Goal: Task Accomplishment & Management: Manage account settings

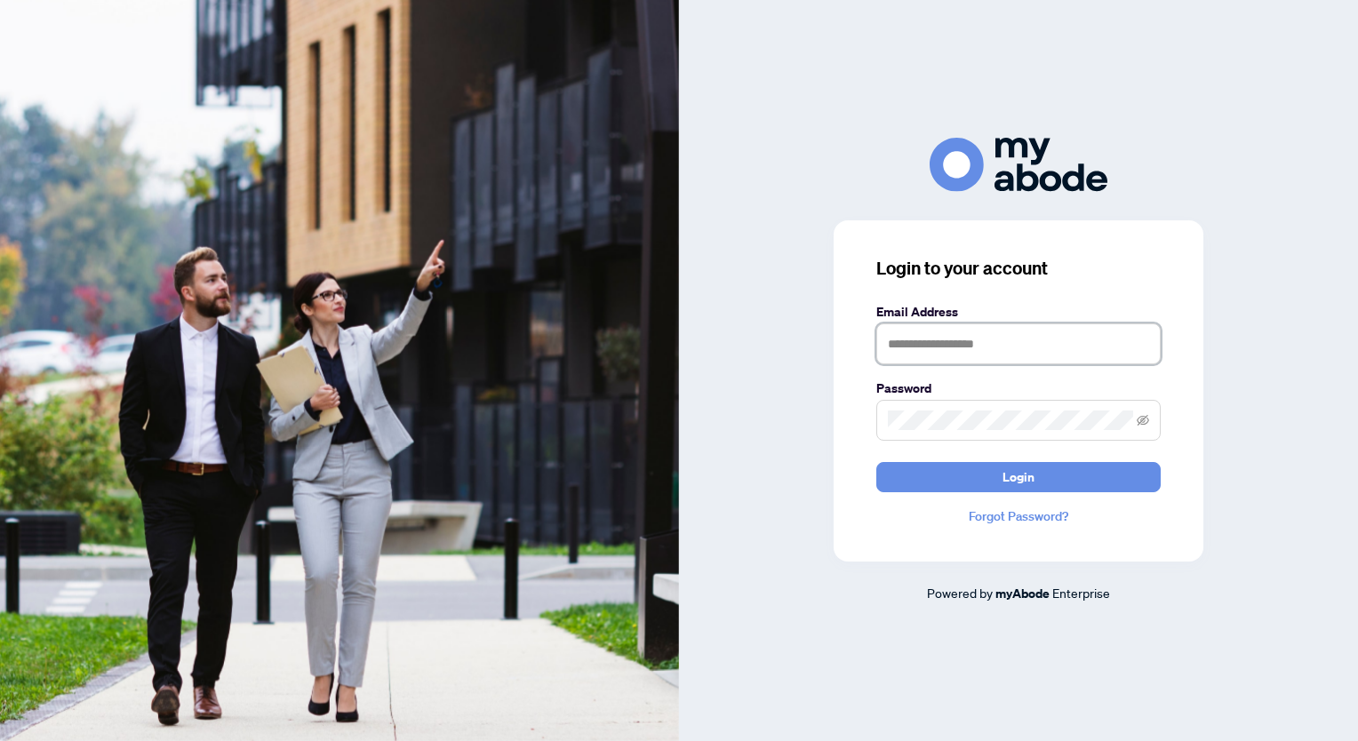
click at [954, 342] on input "text" at bounding box center [1018, 343] width 284 height 41
type input "**********"
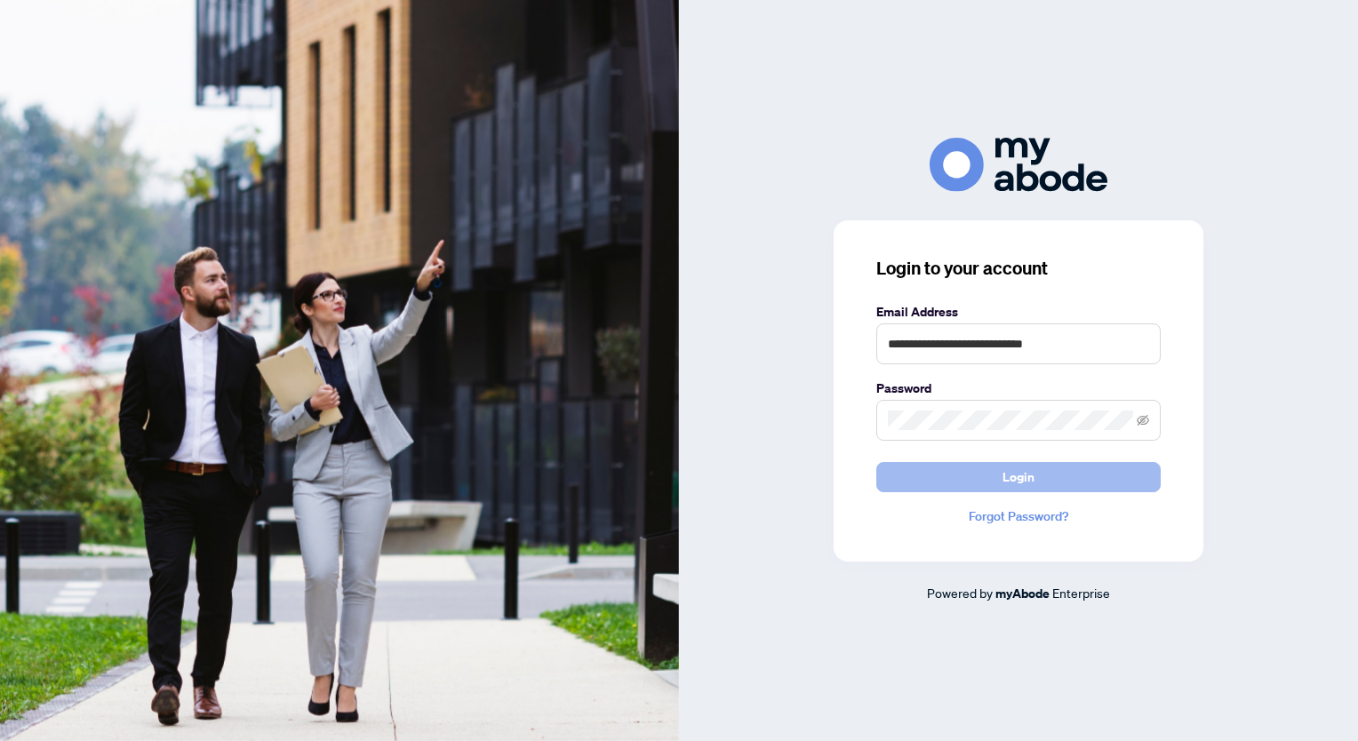
click at [1030, 479] on span "Login" at bounding box center [1018, 477] width 32 height 28
click at [1139, 425] on icon "eye-invisible" at bounding box center [1143, 420] width 12 height 11
click at [959, 476] on button "Login" at bounding box center [1018, 477] width 284 height 30
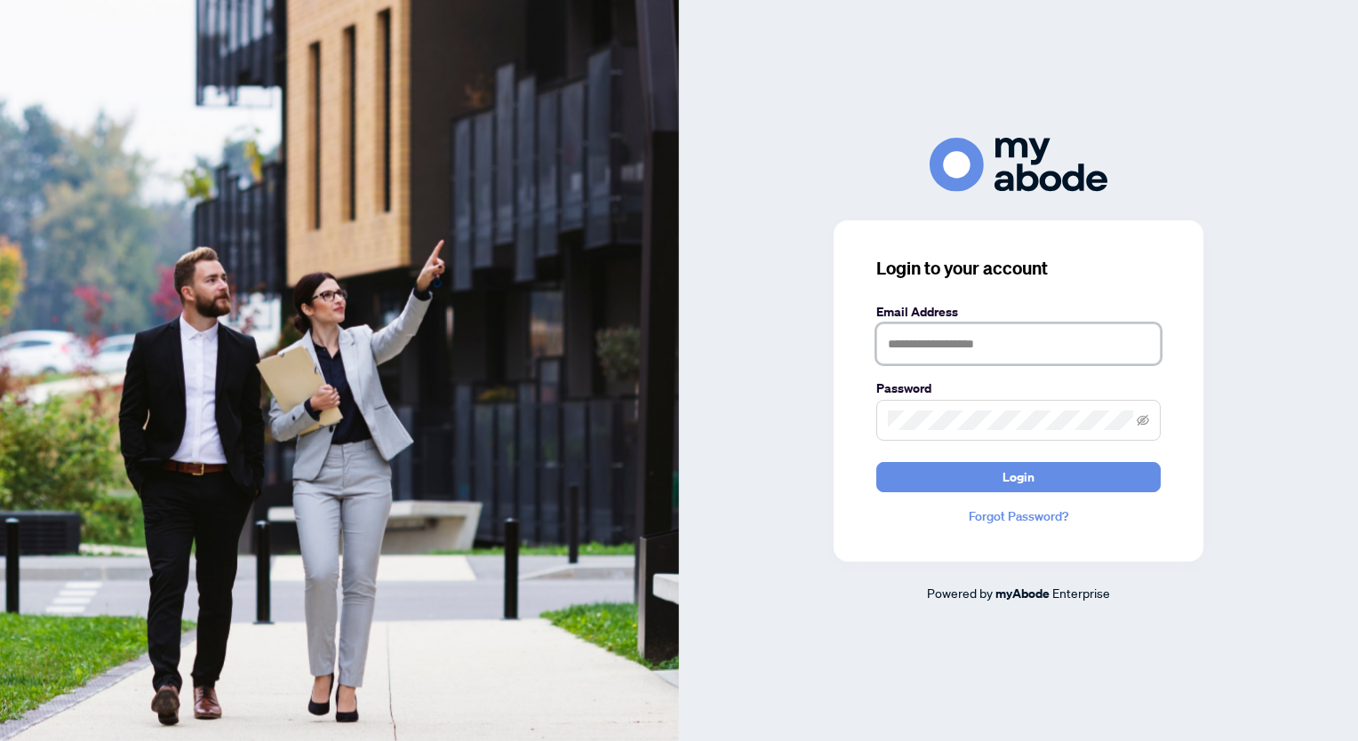
click at [953, 343] on input "text" at bounding box center [1018, 343] width 284 height 41
type input "**********"
click at [1146, 422] on icon "eye-invisible" at bounding box center [1142, 420] width 12 height 12
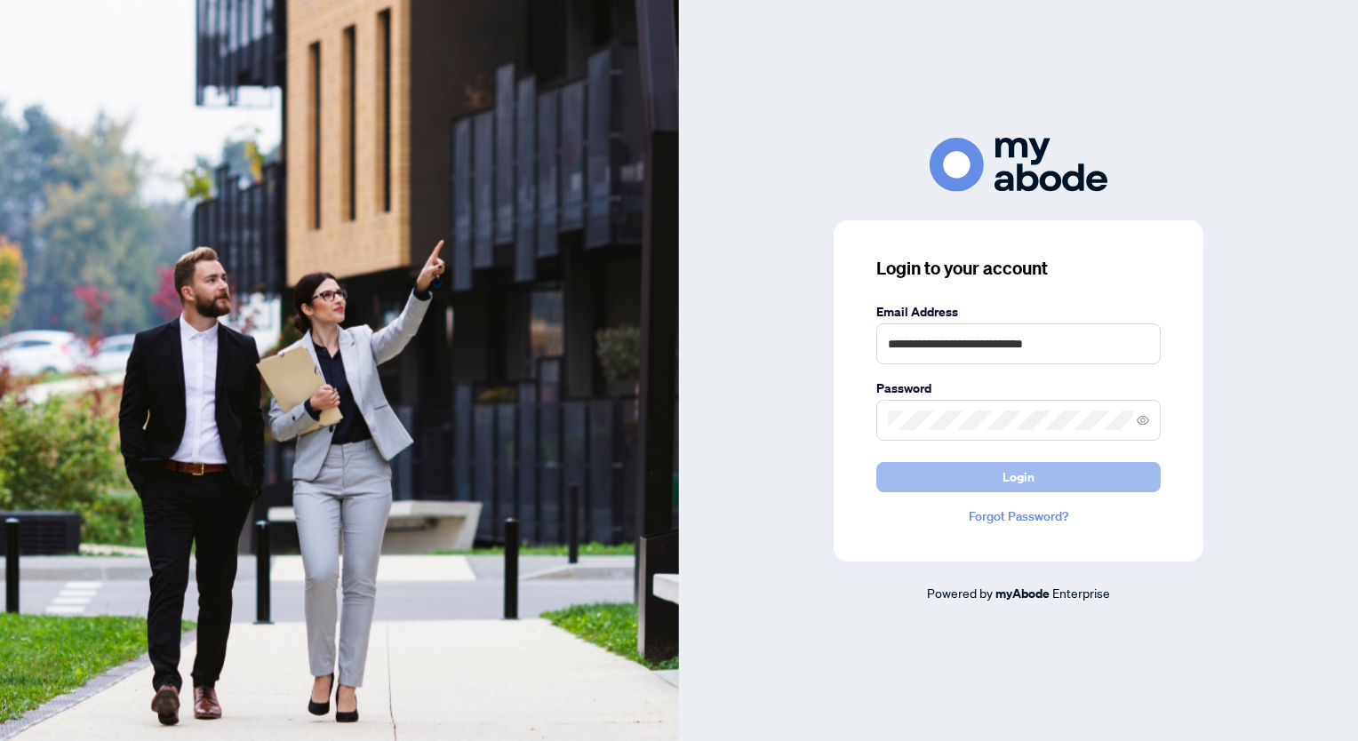
click at [1032, 486] on span "Login" at bounding box center [1018, 477] width 32 height 28
click at [1000, 519] on link "Forgot Password?" at bounding box center [1018, 516] width 284 height 20
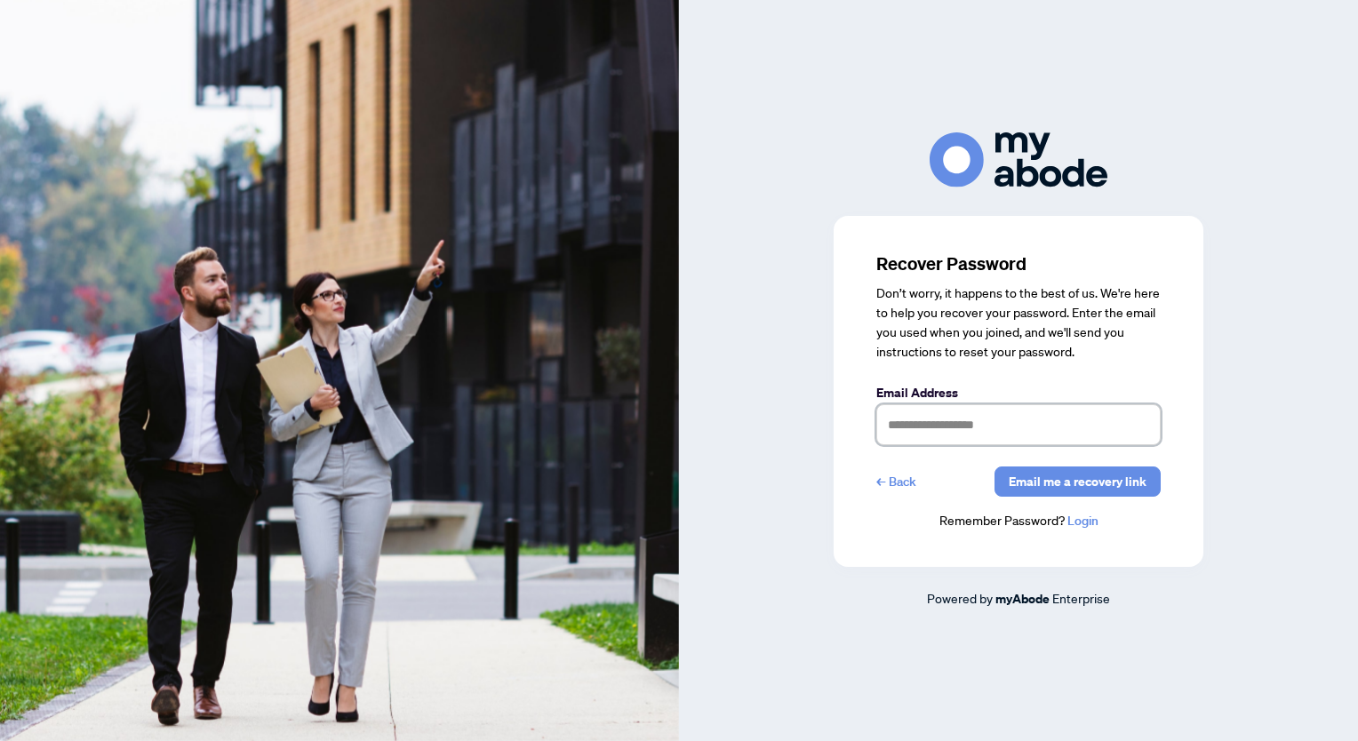
click at [911, 427] on input "text" at bounding box center [1018, 424] width 284 height 41
type input "**********"
click at [1062, 482] on span "Email me a recovery link" at bounding box center [1077, 481] width 138 height 28
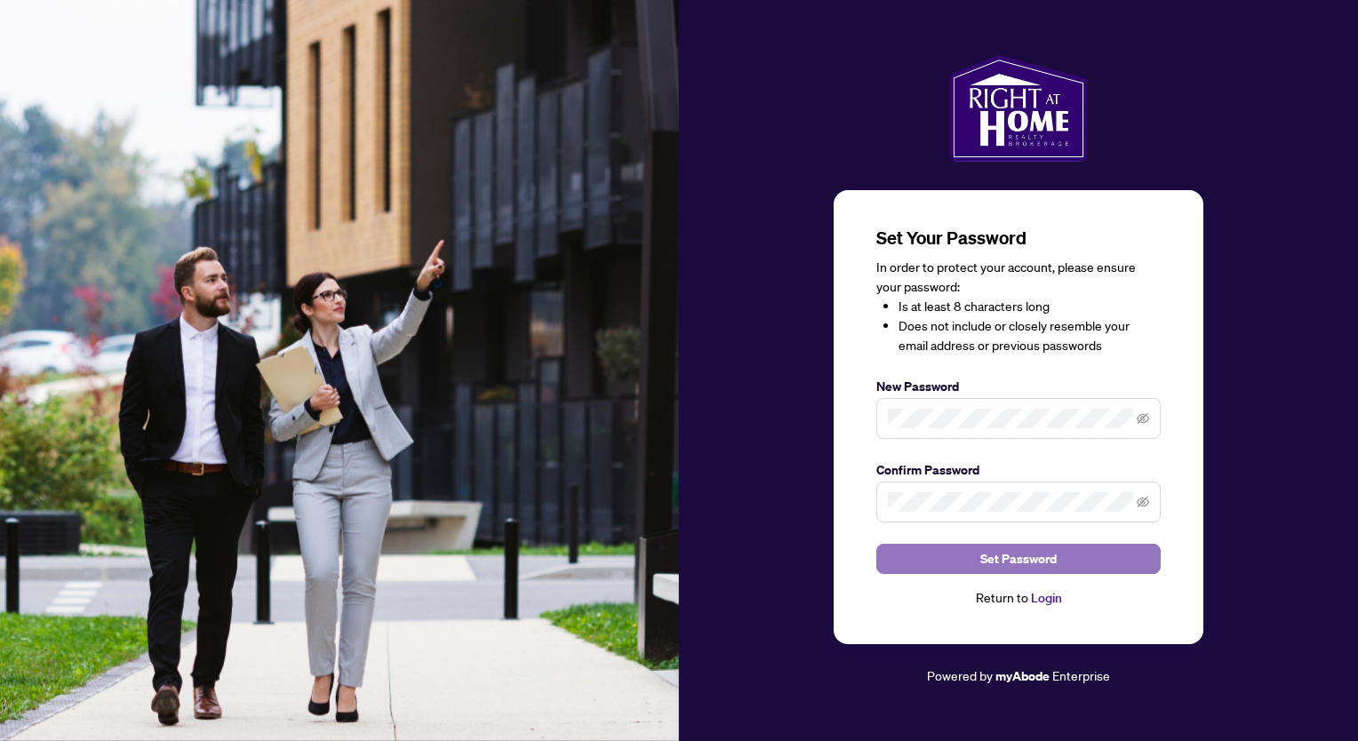
click at [950, 562] on button "Set Password" at bounding box center [1018, 559] width 284 height 30
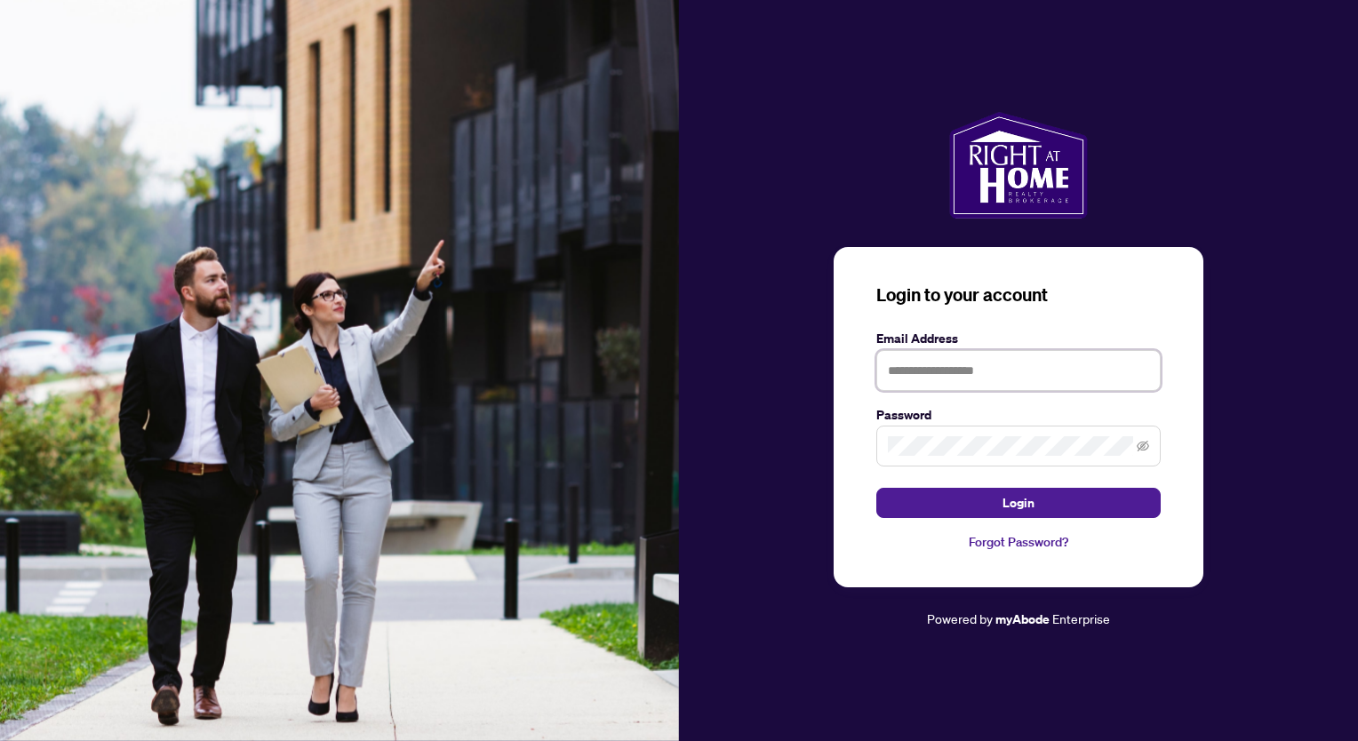
click at [985, 365] on input "text" at bounding box center [1018, 370] width 284 height 41
type input "**********"
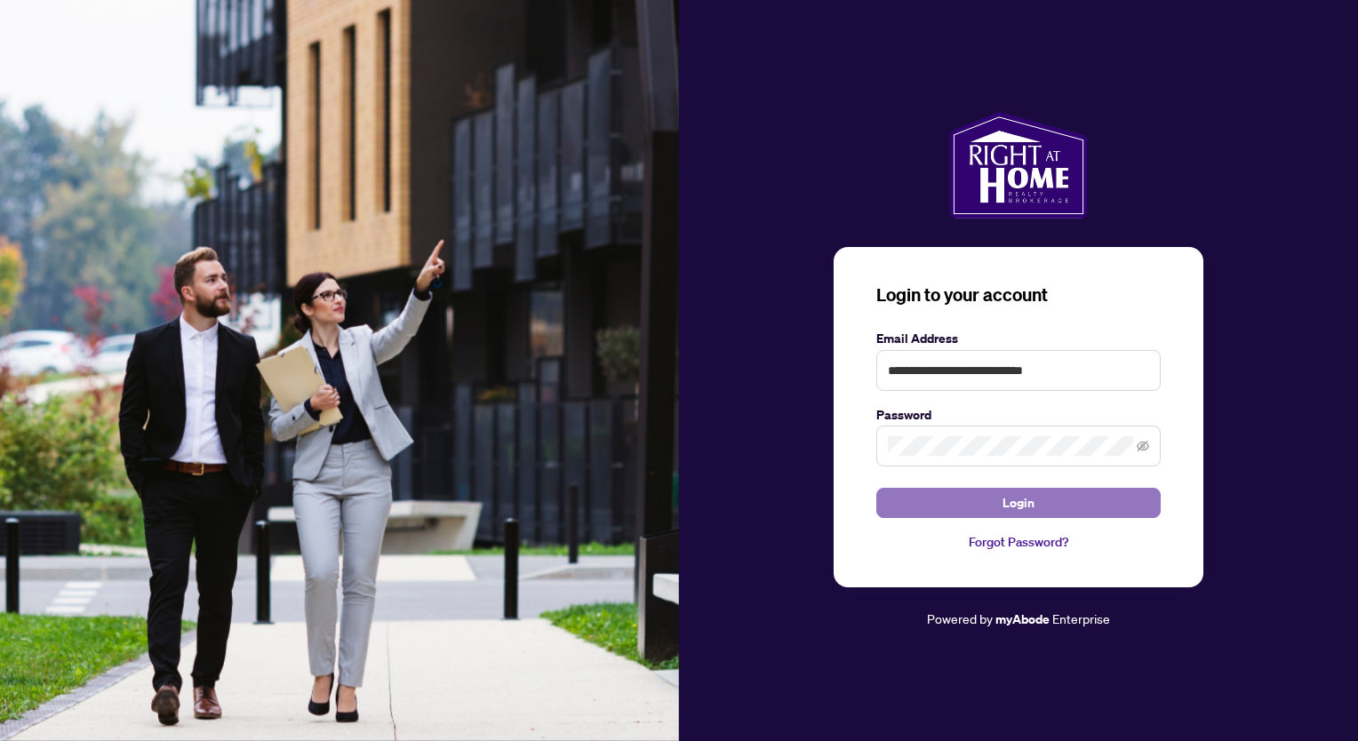
click at [999, 507] on button "Login" at bounding box center [1018, 503] width 284 height 30
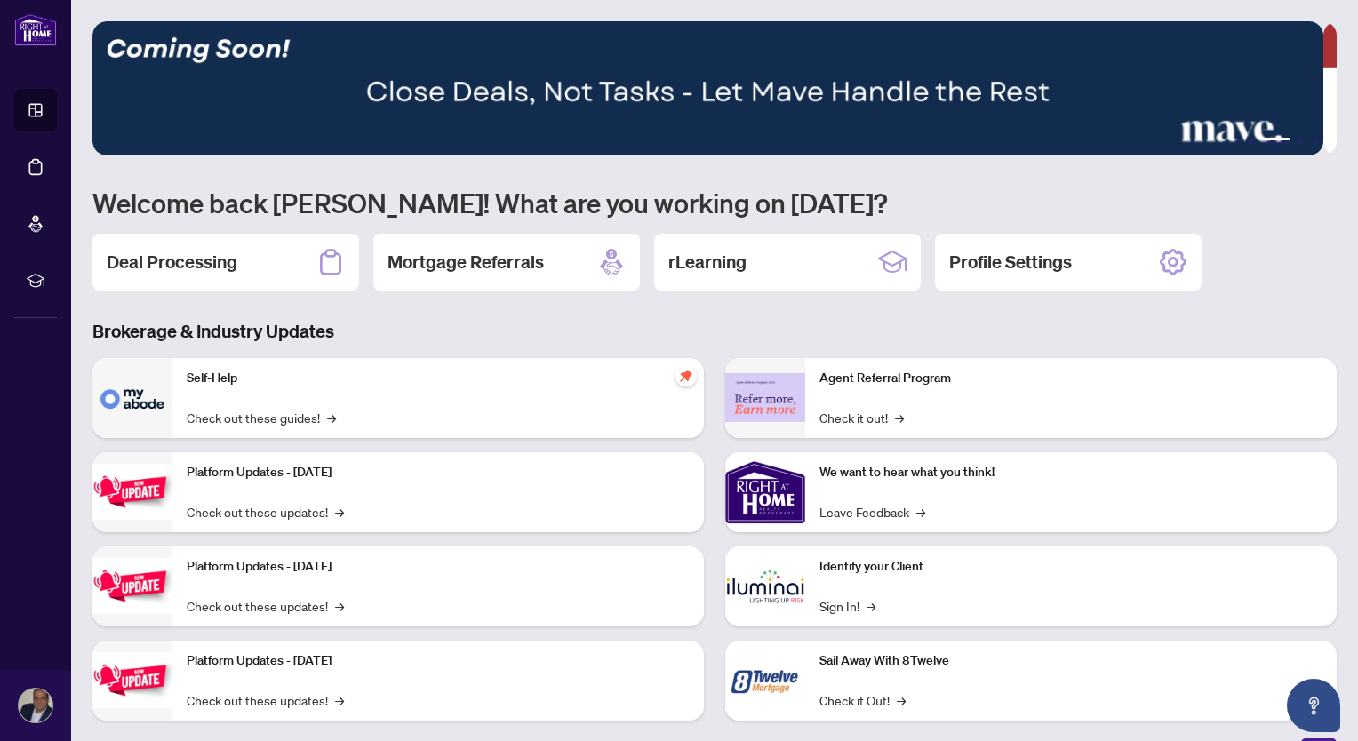
drag, startPoint x: 1251, startPoint y: 4, endPoint x: 864, endPoint y: 190, distance: 429.6
click at [864, 190] on h1 "Welcome back [PERSON_NAME]! What are you working on [DATE]?" at bounding box center [714, 203] width 1244 height 34
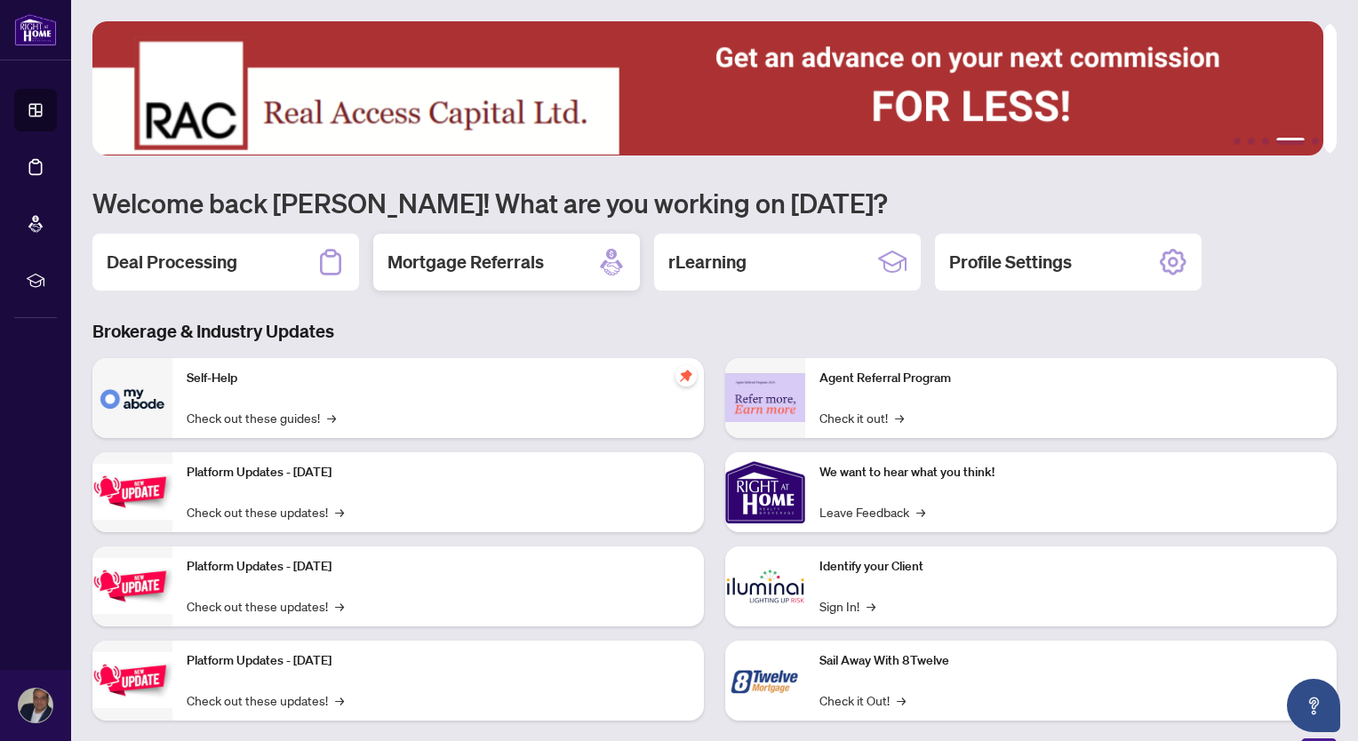
scroll to position [25, 0]
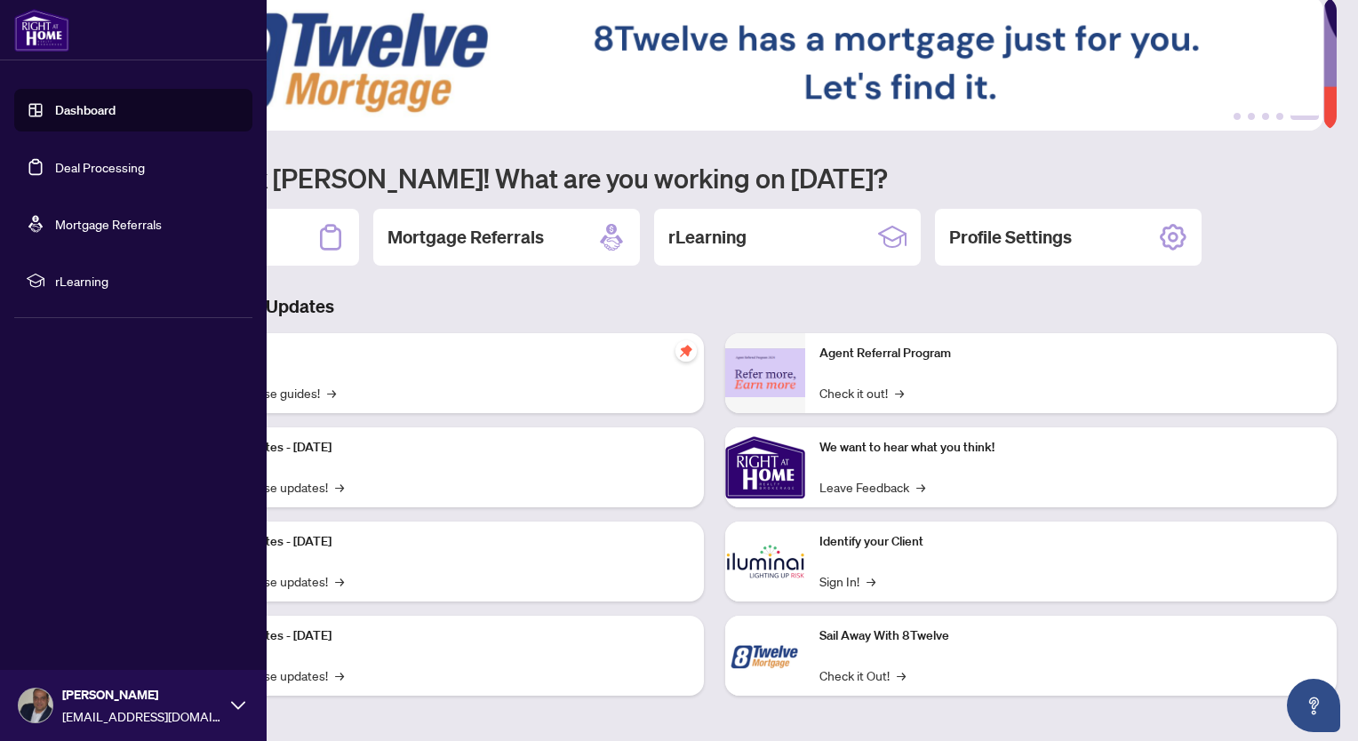
click at [238, 705] on icon at bounding box center [238, 705] width 14 height 14
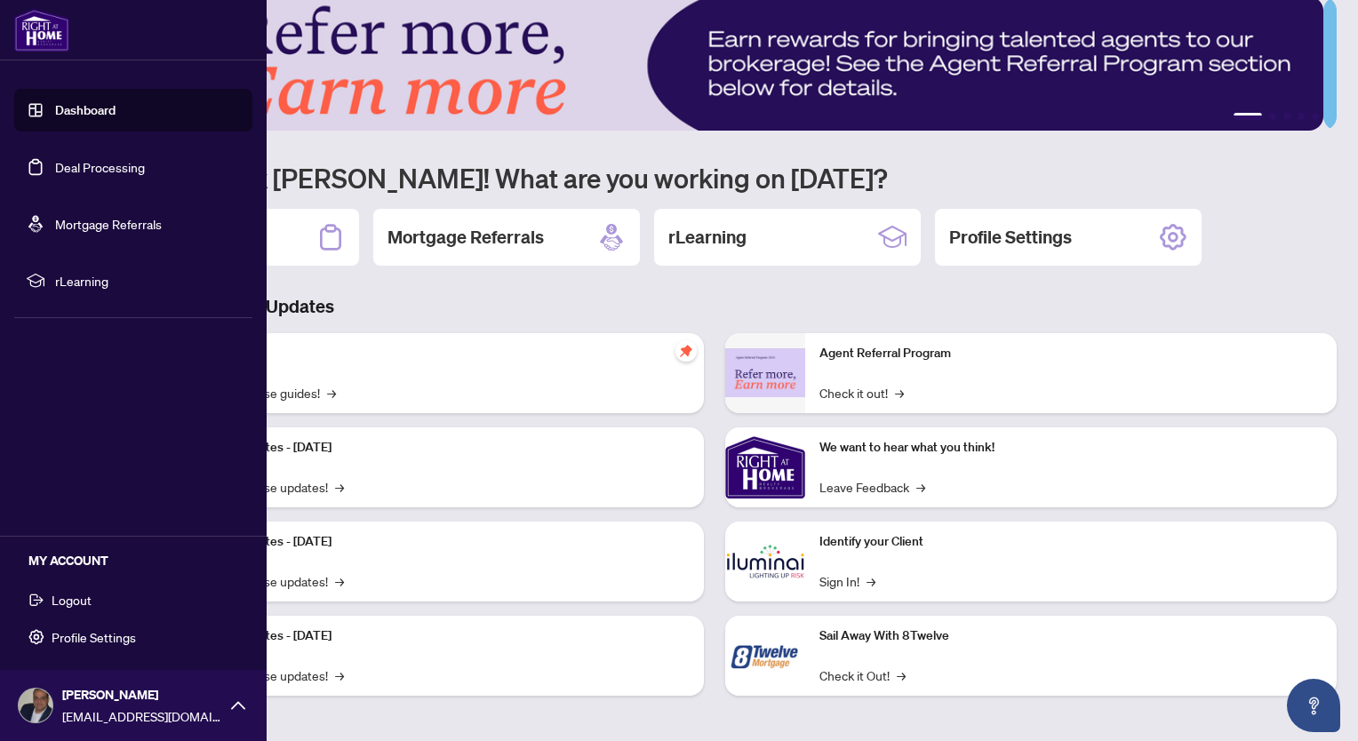
click at [238, 705] on icon at bounding box center [238, 705] width 14 height 14
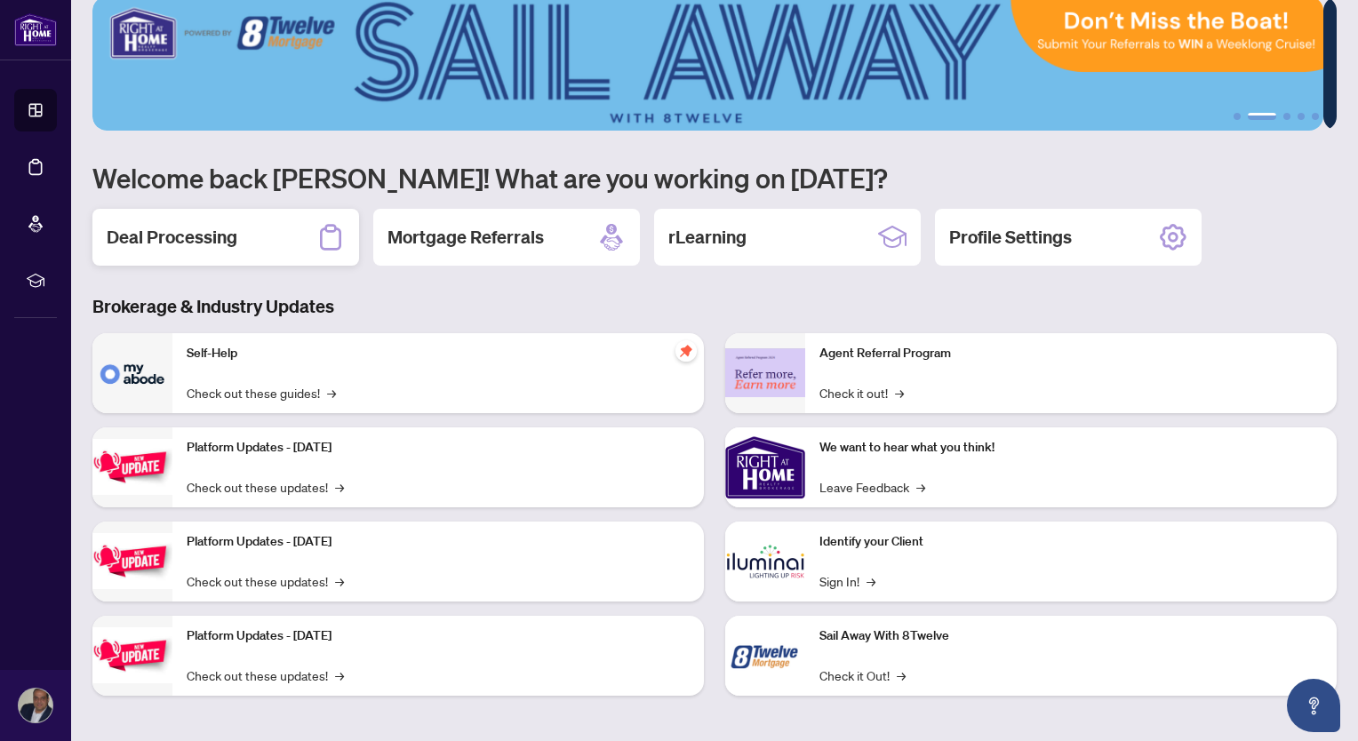
click at [175, 243] on h2 "Deal Processing" at bounding box center [172, 237] width 131 height 25
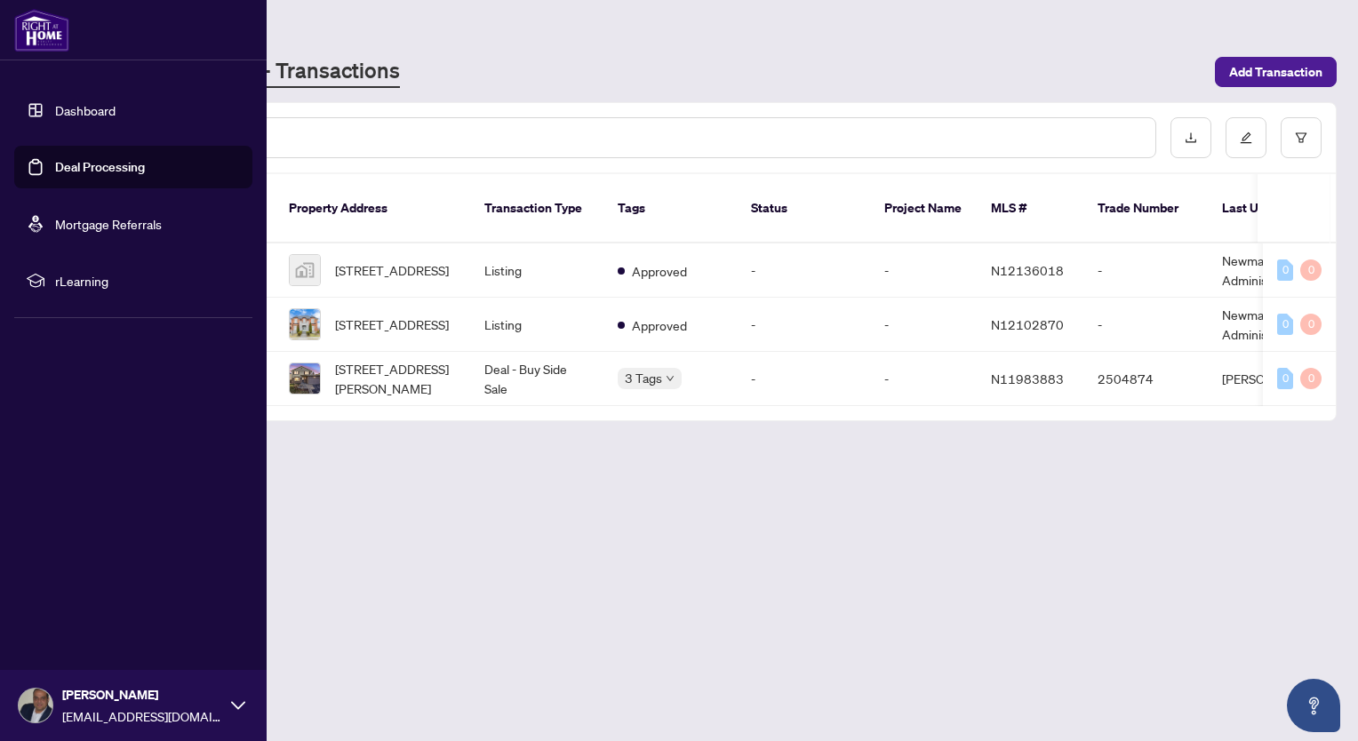
click at [94, 106] on link "Dashboard" at bounding box center [85, 110] width 60 height 16
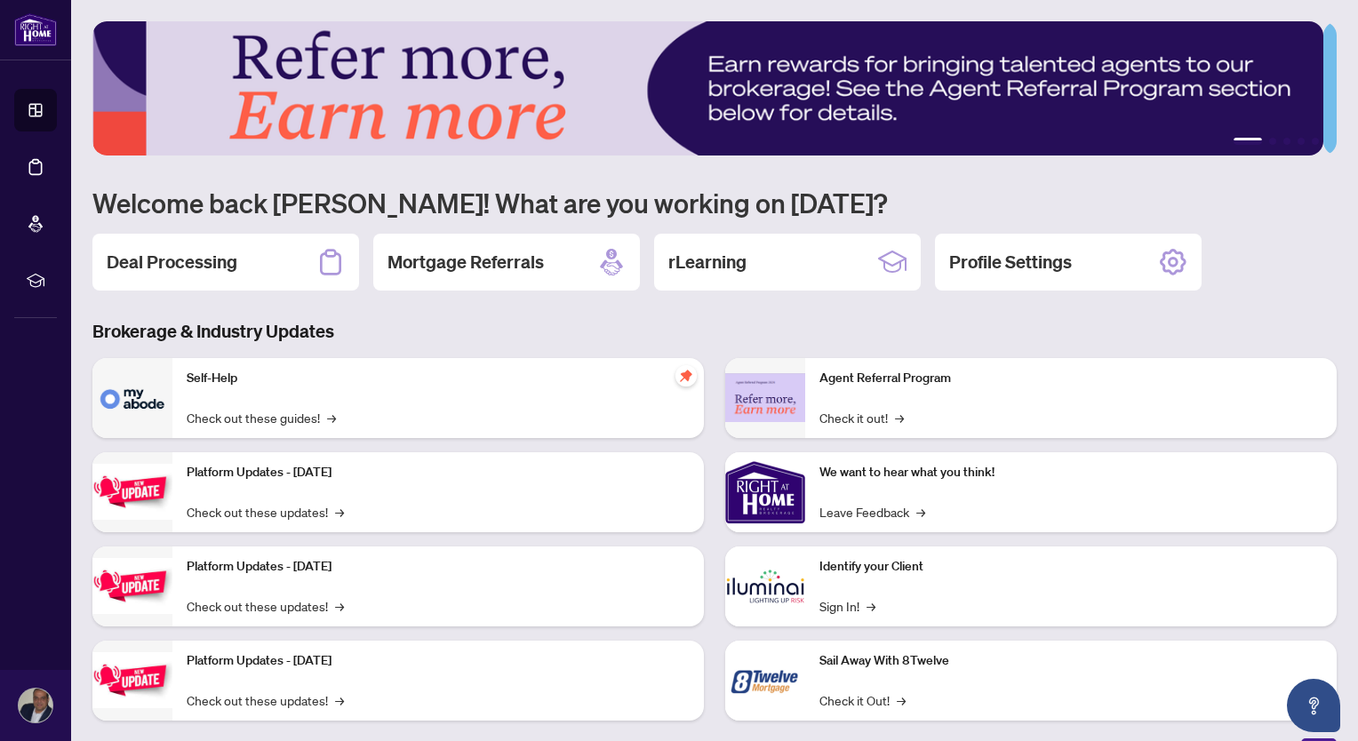
scroll to position [25, 0]
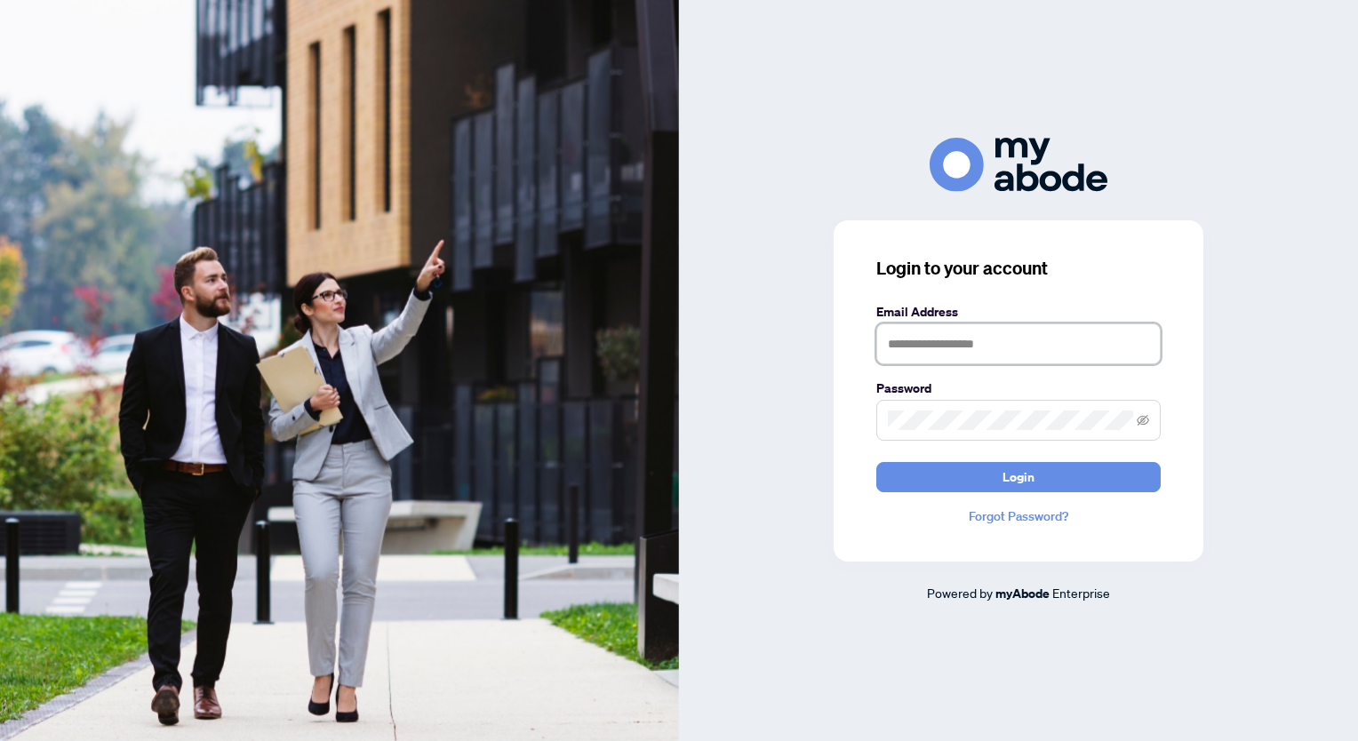
click at [899, 341] on input "text" at bounding box center [1018, 343] width 284 height 41
type input "**********"
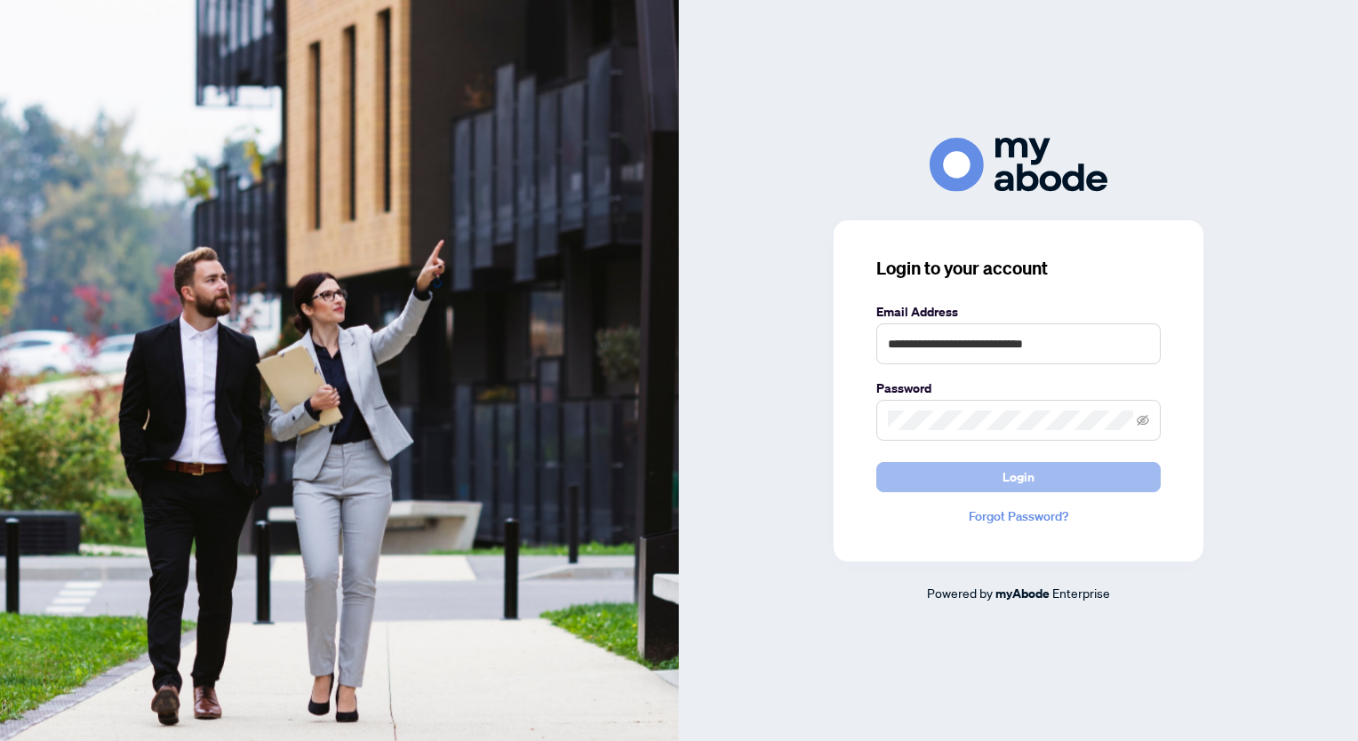
click at [928, 484] on button "Login" at bounding box center [1018, 477] width 284 height 30
